Goal: Task Accomplishment & Management: Complete application form

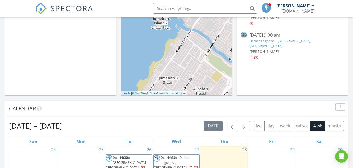
scroll to position [105, 0]
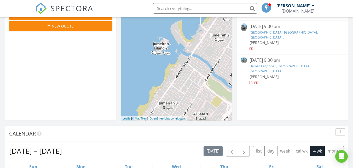
click at [263, 64] on link "Damac Lagoons ., Santorini, Dubai ." at bounding box center [281, 69] width 62 height 10
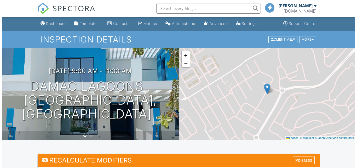
scroll to position [26, 0]
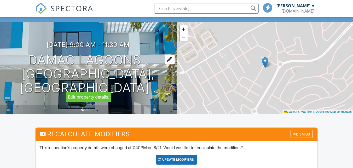
click at [165, 64] on div at bounding box center [170, 59] width 10 height 10
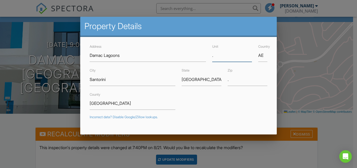
click at [219, 55] on input "." at bounding box center [232, 55] width 40 height 13
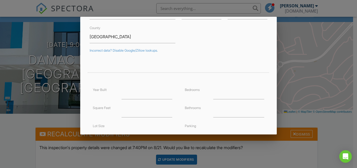
scroll to position [103, 0]
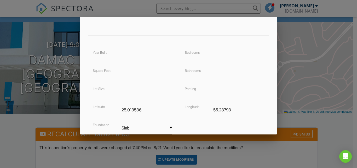
type input "B 156"
click at [155, 58] on input "number" at bounding box center [147, 55] width 51 height 13
type input "2025"
click at [232, 53] on input "number" at bounding box center [238, 55] width 51 height 13
type input "4"
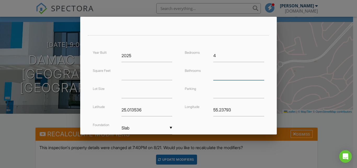
click at [238, 76] on input "number" at bounding box center [238, 73] width 51 height 13
type input "3"
click at [237, 91] on input "text" at bounding box center [238, 91] width 51 height 13
type input "Garage"
click at [146, 73] on input "number" at bounding box center [147, 73] width 51 height 13
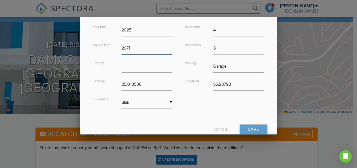
scroll to position [144, 0]
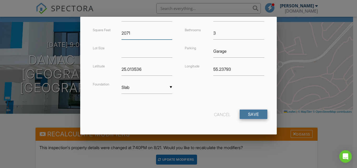
type input "2071"
click at [255, 116] on input "Save" at bounding box center [254, 113] width 28 height 9
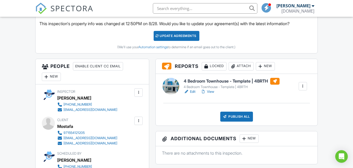
scroll to position [209, 0]
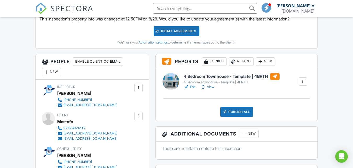
click at [230, 82] on div "4 Bedroom Townhouse - Template | 4BRTH" at bounding box center [232, 82] width 96 height 4
